Goal: Complete application form

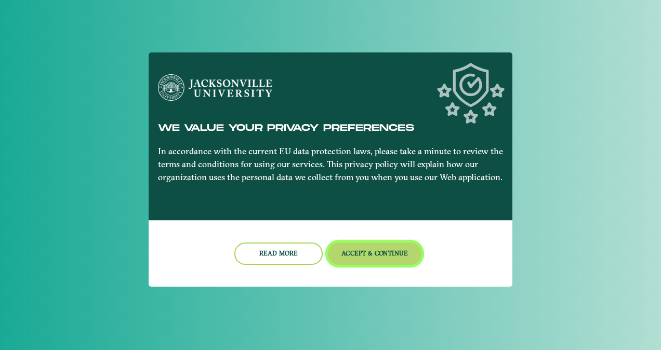
click at [366, 255] on button "Accept & Continue" at bounding box center [375, 254] width 94 height 22
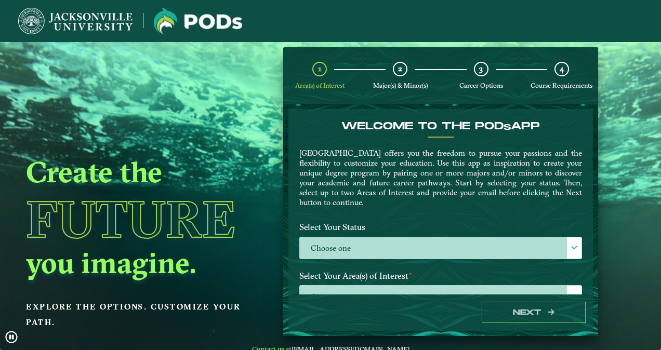
scroll to position [113, 0]
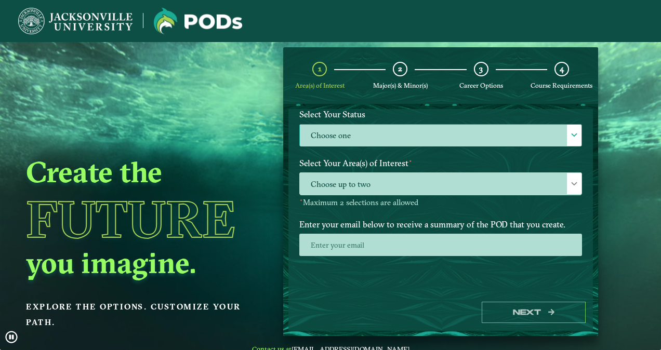
click at [357, 134] on label "Choose one" at bounding box center [441, 136] width 282 height 22
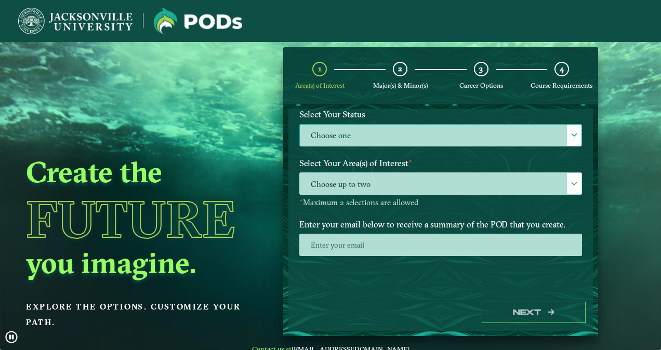
scroll to position [5, 45]
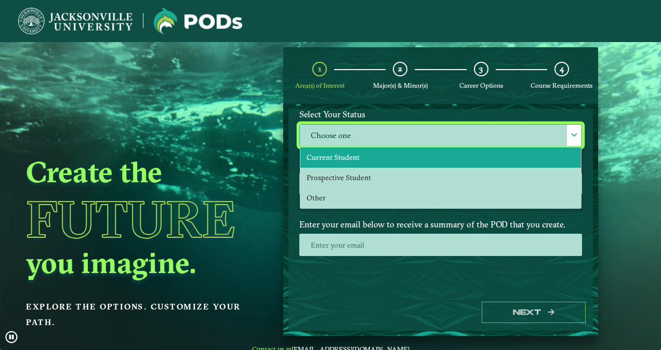
click at [353, 154] on span "Current Student" at bounding box center [333, 157] width 53 height 9
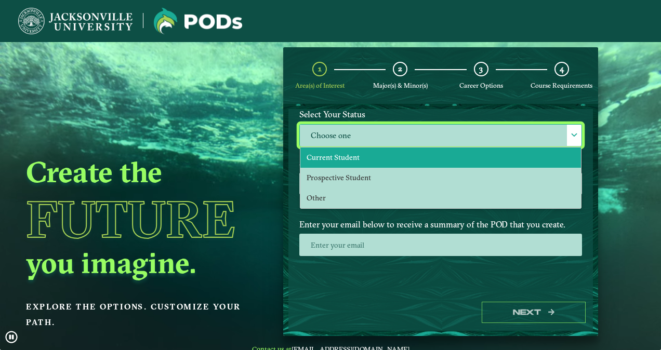
select select "[object Object]"
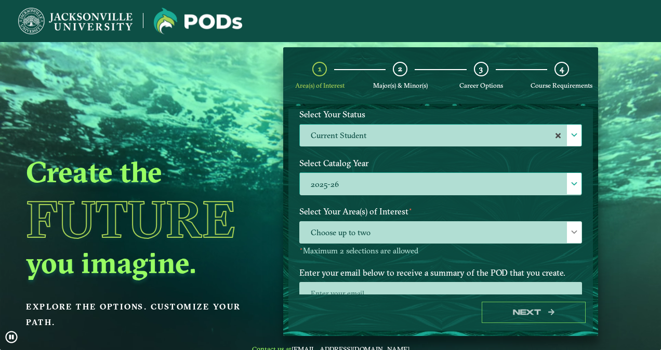
click at [378, 184] on label "2025-26" at bounding box center [441, 184] width 282 height 22
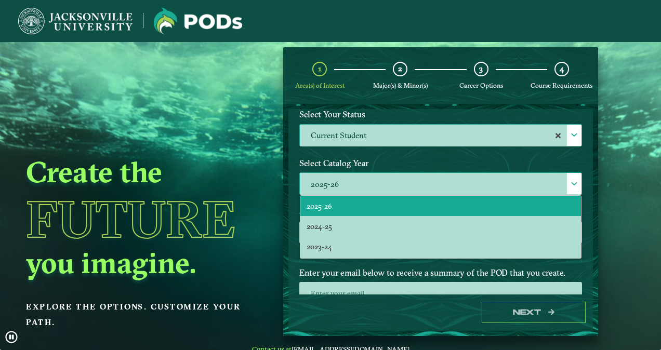
click at [378, 184] on label "2025-26" at bounding box center [441, 184] width 282 height 22
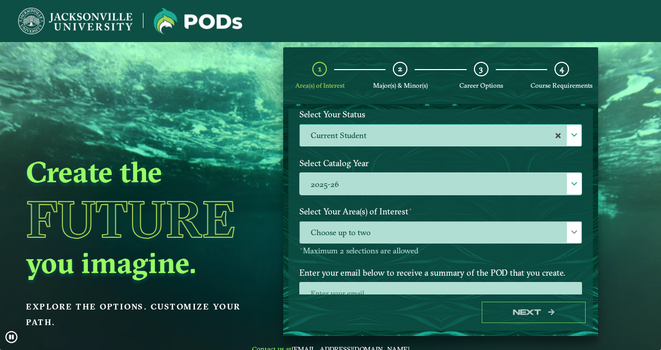
click at [367, 238] on span "Choose up to two" at bounding box center [441, 233] width 282 height 22
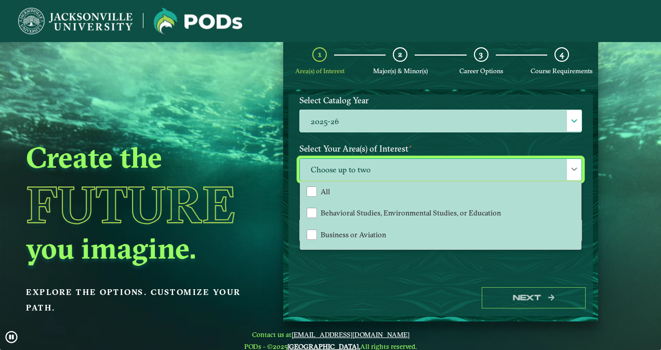
scroll to position [2, 0]
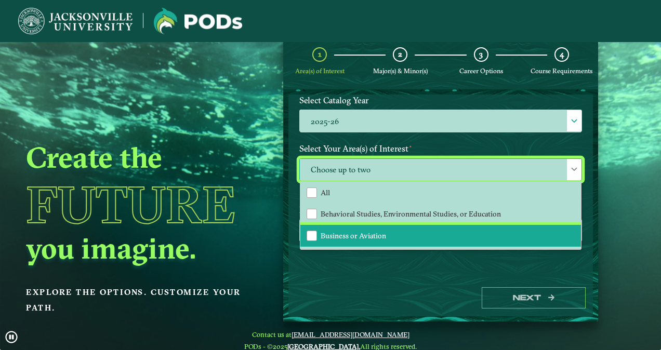
click at [366, 232] on span "Business or Aviation" at bounding box center [354, 235] width 66 height 9
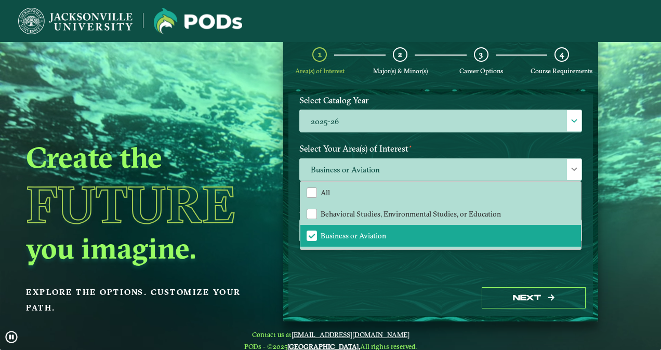
click at [404, 253] on div "Enter your email below to receive a summary of the POD that you create." at bounding box center [441, 229] width 298 height 56
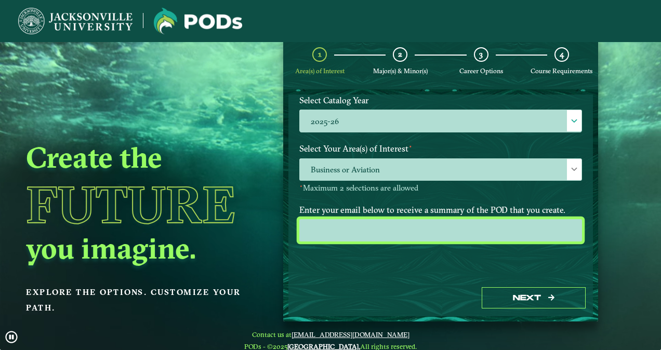
click at [367, 236] on input "email" at bounding box center [440, 230] width 283 height 22
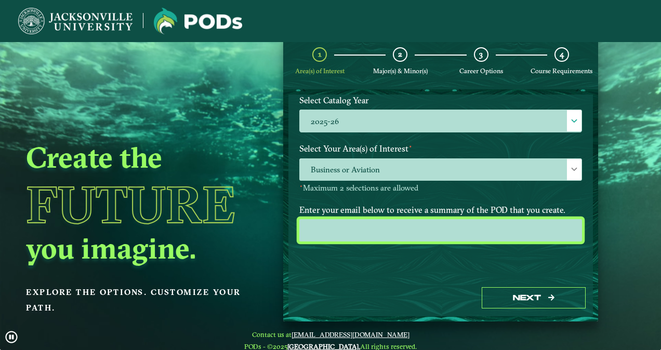
click at [367, 236] on input "email" at bounding box center [440, 230] width 283 height 22
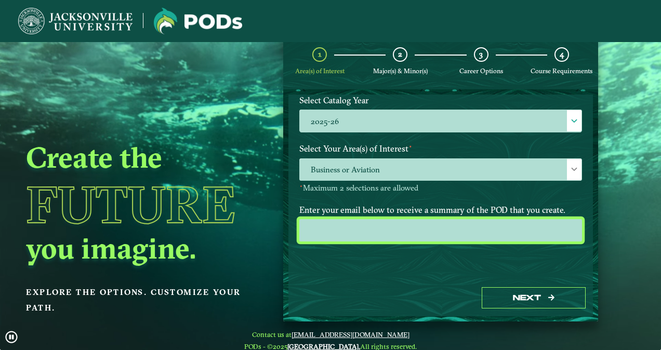
type input "[EMAIL_ADDRESS][DOMAIN_NAME]"
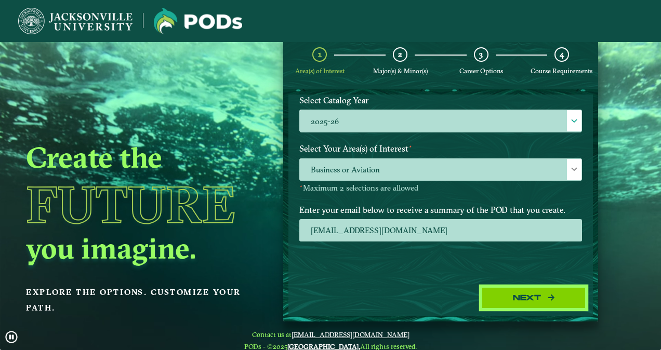
click at [513, 293] on button "Next" at bounding box center [534, 297] width 104 height 21
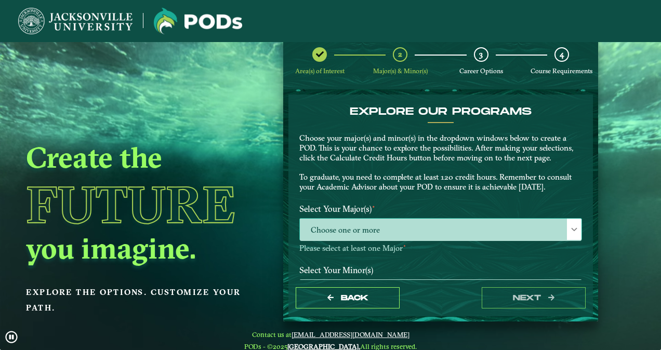
click at [406, 227] on span "Choose one or more" at bounding box center [441, 230] width 282 height 22
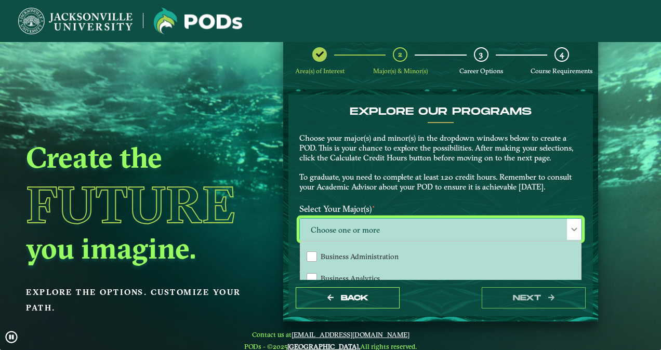
scroll to position [64, 0]
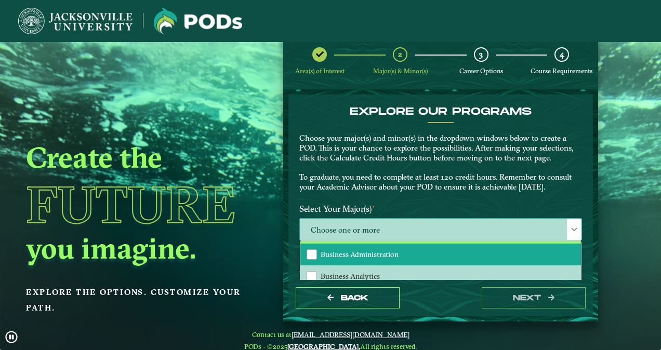
click at [370, 253] on span "Business Administration" at bounding box center [360, 254] width 78 height 9
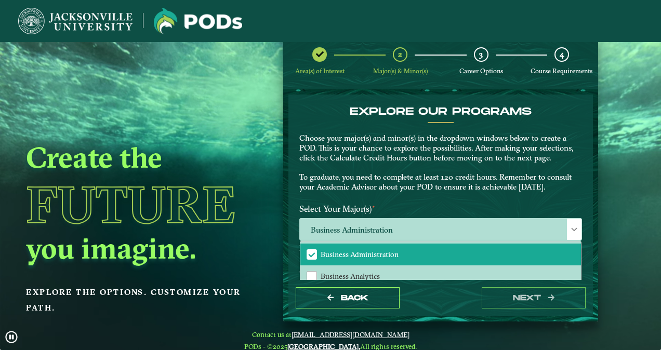
click at [525, 190] on p "Choose your major(s) and minor(s) in the dropdown windows below to create a POD…" at bounding box center [440, 163] width 283 height 59
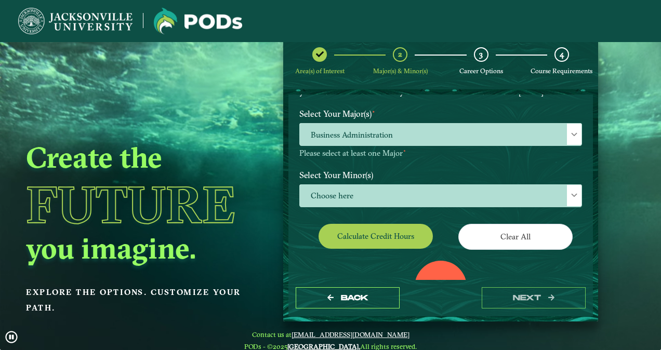
scroll to position [122, 0]
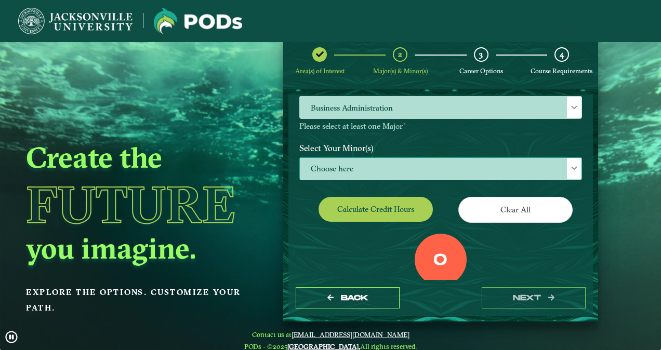
click at [416, 163] on span "Choose here" at bounding box center [441, 169] width 282 height 22
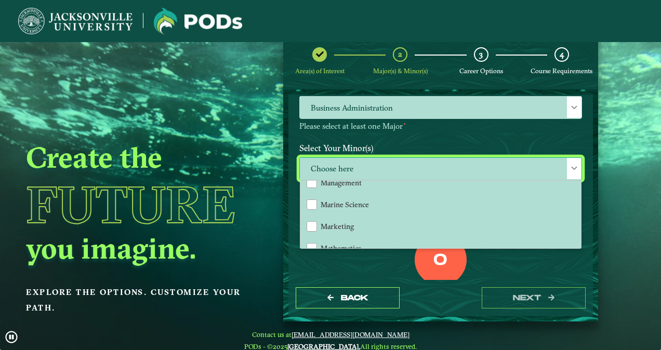
scroll to position [703, 0]
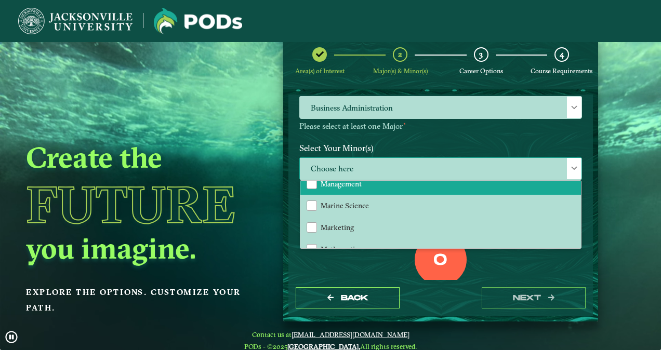
click at [350, 191] on li "Management" at bounding box center [440, 184] width 281 height 22
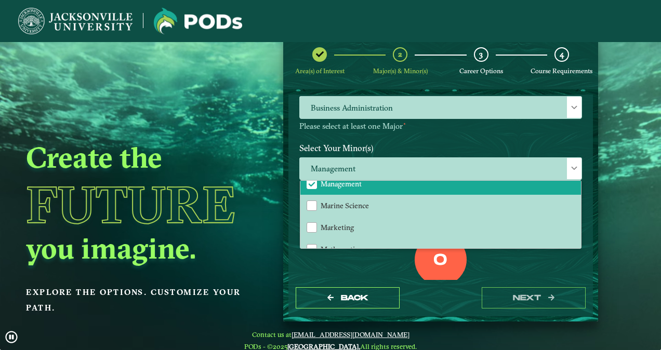
click at [394, 258] on div "0 Total Credit Hours" at bounding box center [441, 278] width 298 height 88
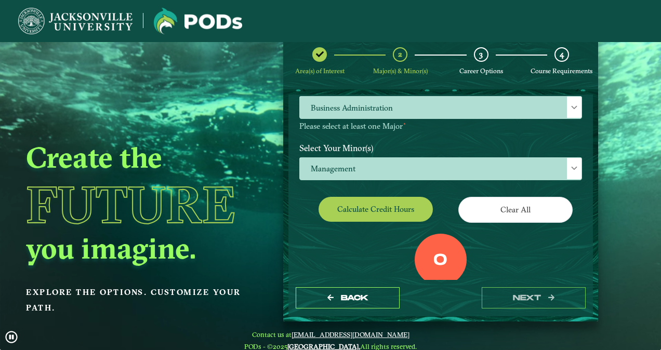
scroll to position [188, 0]
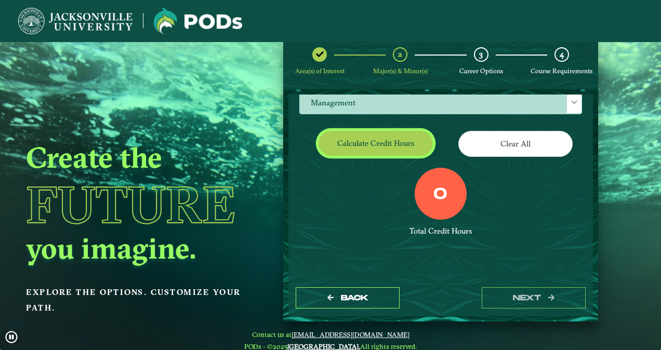
click at [367, 143] on button "Calculate credit hours" at bounding box center [376, 143] width 114 height 24
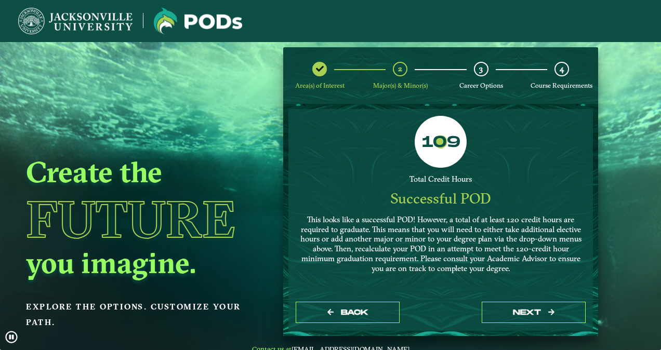
scroll to position [265, 0]
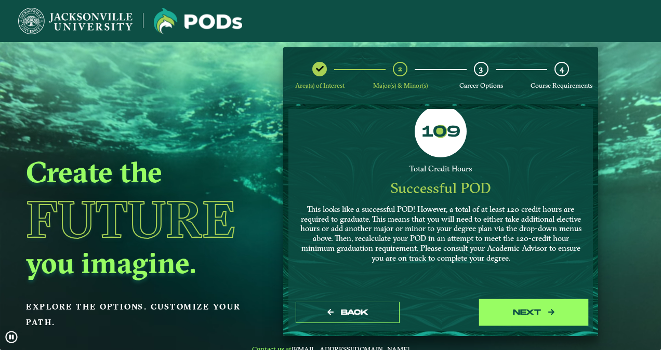
click at [499, 307] on button "next" at bounding box center [534, 312] width 104 height 21
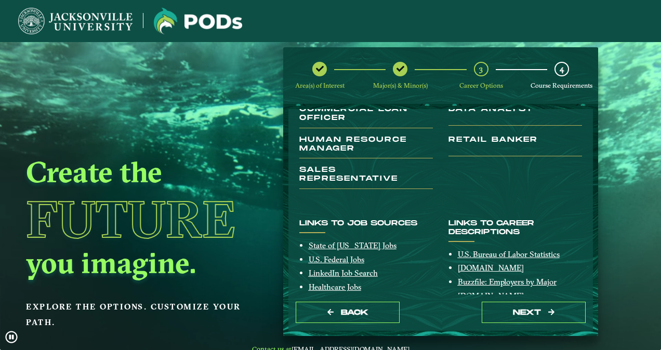
scroll to position [265, 0]
